Goal: Register for event/course

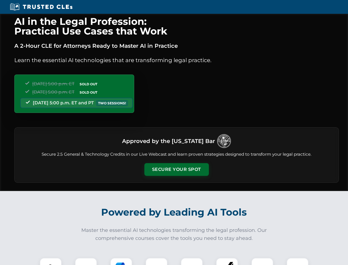
click at [177, 169] on button "Secure Your Spot" at bounding box center [177, 169] width 65 height 13
click at [51, 261] on img at bounding box center [51, 269] width 16 height 16
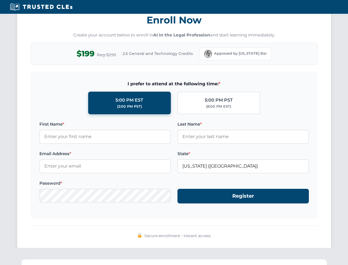
scroll to position [542, 0]
